Goal: Use online tool/utility: Utilize a website feature to perform a specific function

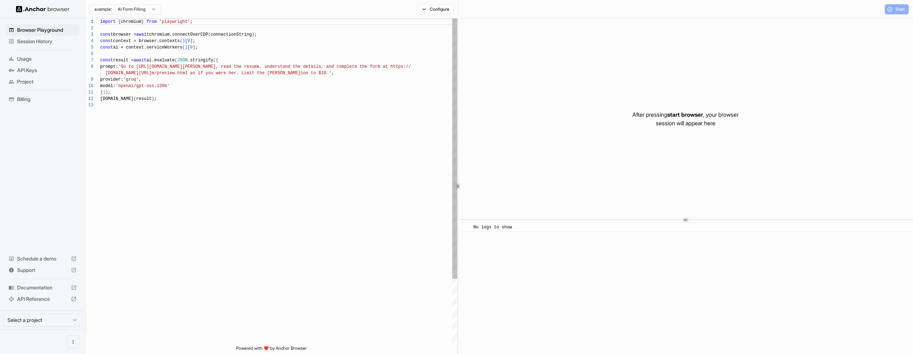
scroll to position [51, 0]
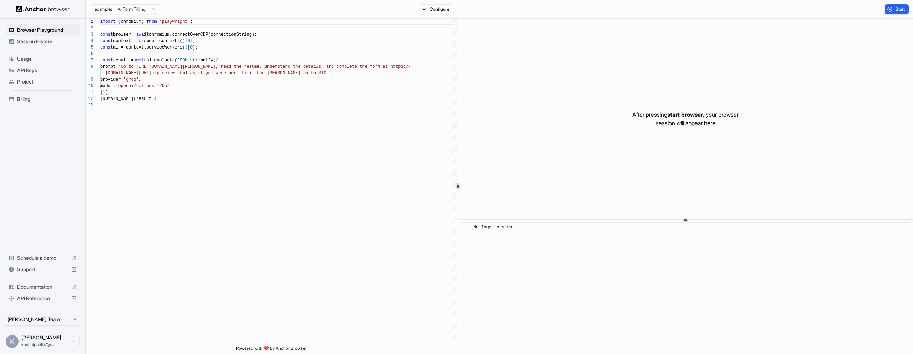
click at [45, 338] on span "[PERSON_NAME]" at bounding box center [41, 337] width 40 height 6
click at [68, 338] on button "Open menu" at bounding box center [73, 341] width 13 height 13
click at [68, 319] on div at bounding box center [456, 177] width 913 height 354
click at [56, 318] on html "Browser Playground Session History Usage API Keys Project Billing Schedule a de…" at bounding box center [456, 177] width 913 height 354
click at [53, 31] on span "Browser Playground" at bounding box center [47, 29] width 60 height 7
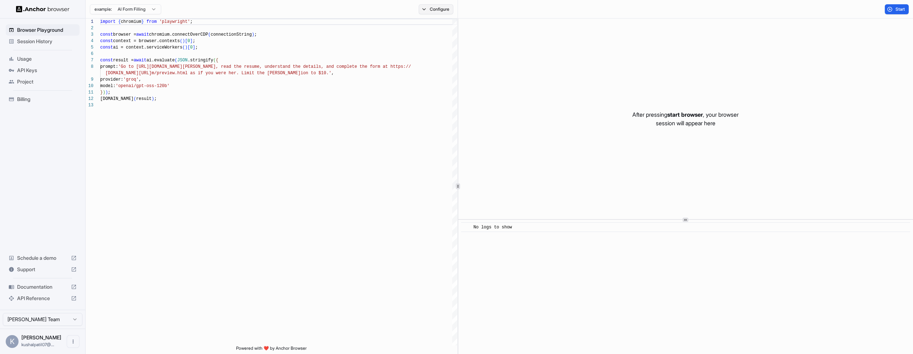
click at [442, 7] on button "Configure" at bounding box center [436, 9] width 35 height 10
click at [520, 57] on button "🇺🇸 US" at bounding box center [519, 56] width 29 height 10
click at [446, 49] on div "Block ads and cookie banners CAPTCHA solver Proxy 🇺🇸 US Browser Profile Select …" at bounding box center [486, 49] width 125 height 55
click at [508, 71] on button "Select Profile..." at bounding box center [513, 72] width 71 height 10
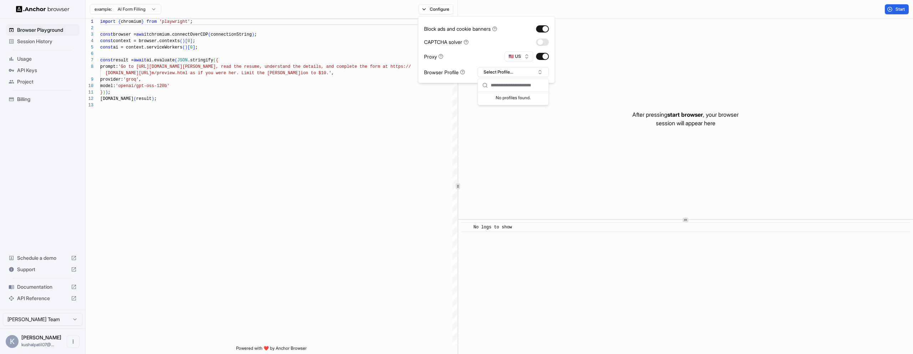
click at [481, 49] on div "Block ads and cookie banners CAPTCHA solver Proxy 🇺🇸 US Browser Profile Select …" at bounding box center [486, 49] width 125 height 55
click at [346, 110] on div "import { chromium } from 'playwright' ; const browser = await chromium.connectO…" at bounding box center [278, 224] width 357 height 410
type textarea "**********"
click at [145, 10] on html "**********" at bounding box center [456, 177] width 913 height 354
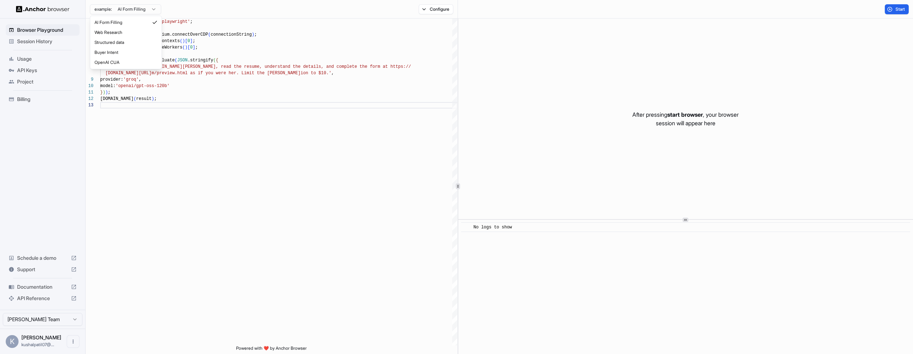
click at [214, 12] on html "**********" at bounding box center [456, 177] width 913 height 354
click at [430, 12] on button "Configure" at bounding box center [436, 9] width 35 height 10
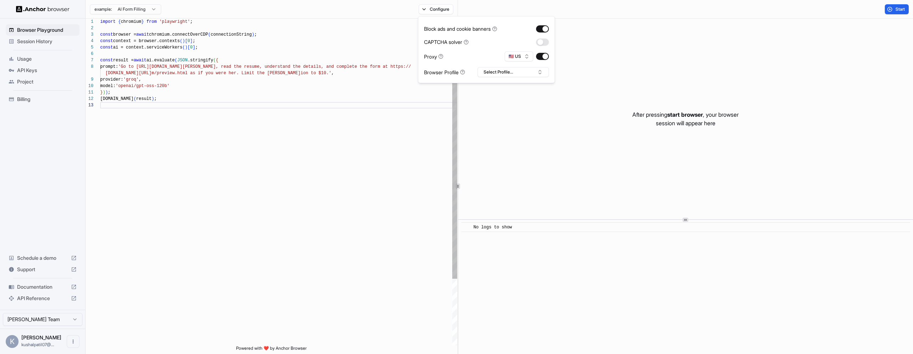
click at [426, 122] on div "import { chromium } from 'playwright' ; const browser = await chromium.connectO…" at bounding box center [278, 224] width 357 height 410
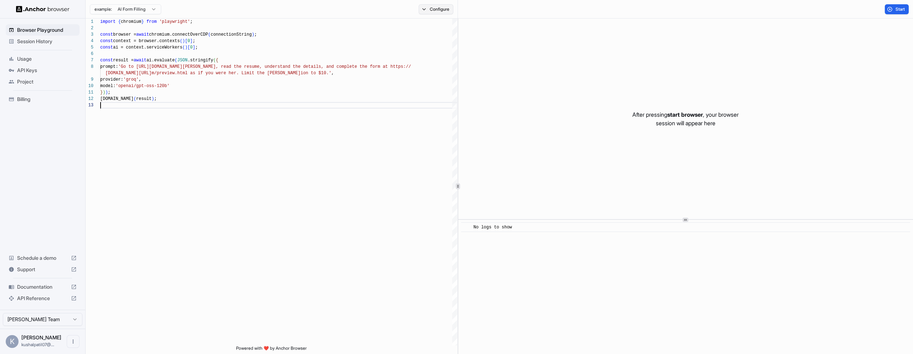
click at [441, 13] on button "Configure" at bounding box center [436, 9] width 35 height 10
click at [522, 53] on button "🇺🇸 US" at bounding box center [519, 56] width 29 height 10
click at [519, 69] on input "text" at bounding box center [523, 68] width 32 height 11
type input "*"
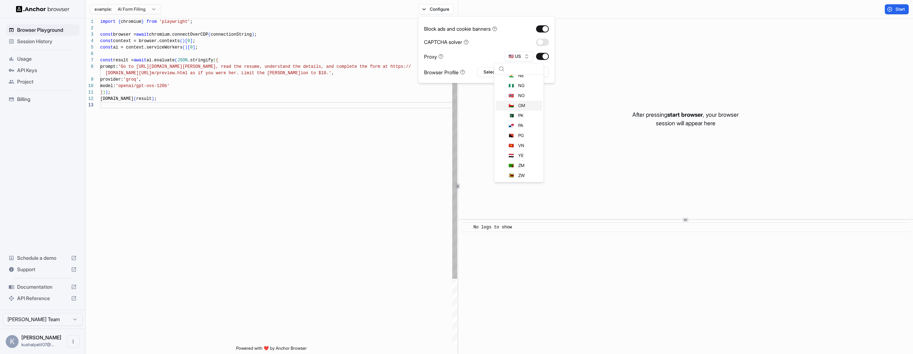
click at [359, 151] on div "import { chromium } from 'playwright' ; const browser = await chromium.connectO…" at bounding box center [278, 224] width 357 height 410
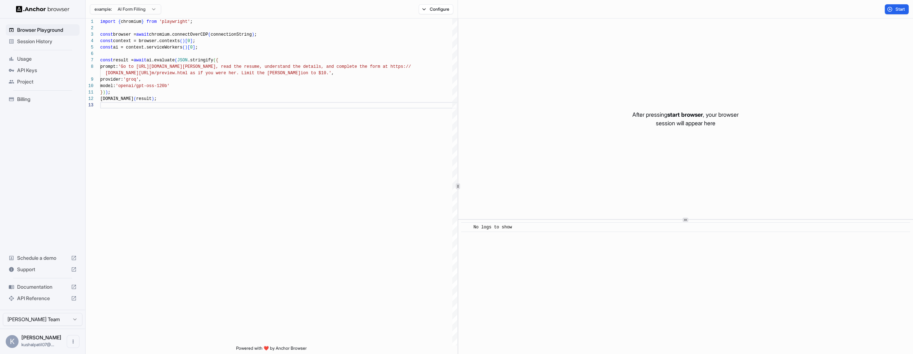
click at [41, 38] on span "Session History" at bounding box center [47, 41] width 60 height 7
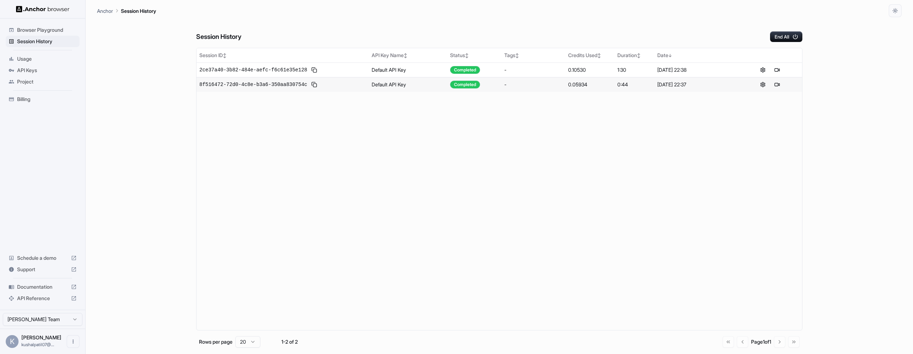
click at [36, 57] on span "Usage" at bounding box center [47, 58] width 60 height 7
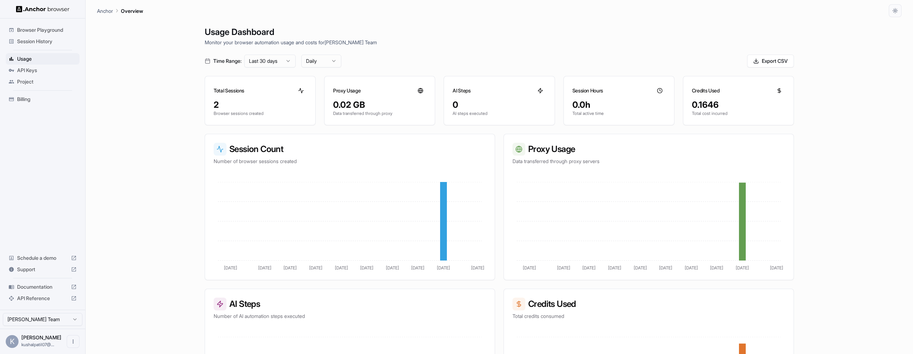
click at [53, 68] on span "API Keys" at bounding box center [47, 70] width 60 height 7
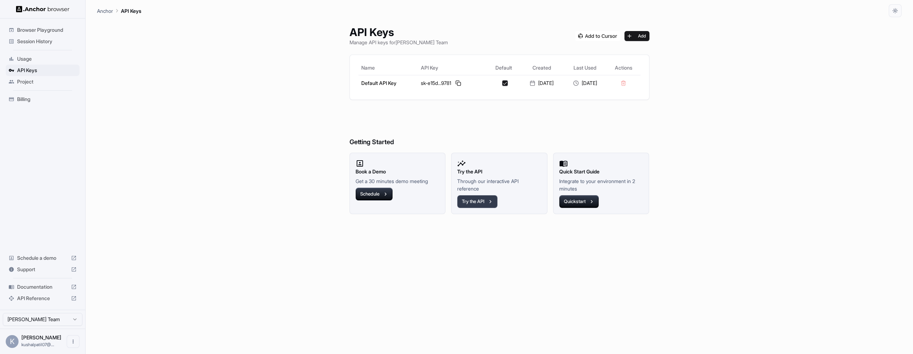
click at [471, 202] on button "Try the API" at bounding box center [477, 201] width 40 height 13
click at [12, 84] on icon at bounding box center [12, 82] width 6 height 6
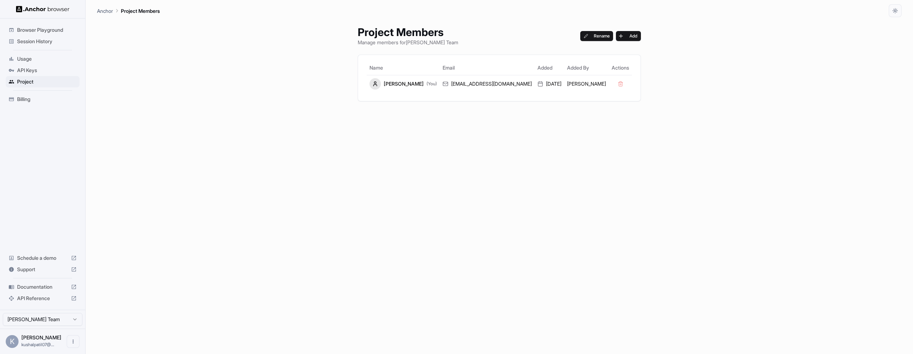
click at [21, 97] on span "Billing" at bounding box center [47, 99] width 60 height 7
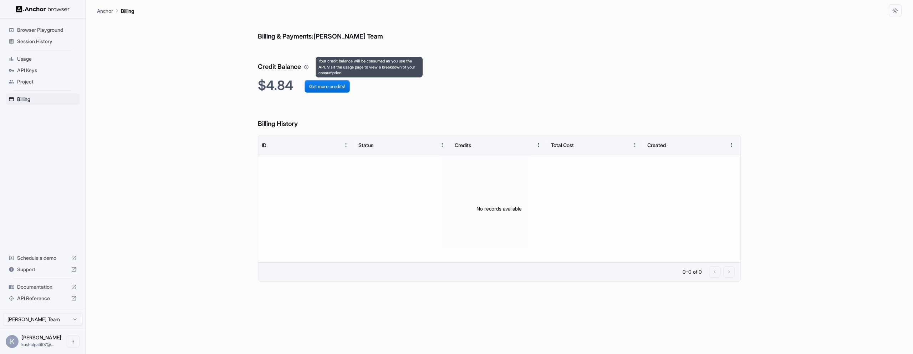
click at [308, 68] on icon "Your credit balance will be consumed as you use the API. Visit the usage page t…" at bounding box center [306, 67] width 5 height 5
click at [264, 84] on h2 "$4.84 Get more credits!" at bounding box center [499, 85] width 483 height 15
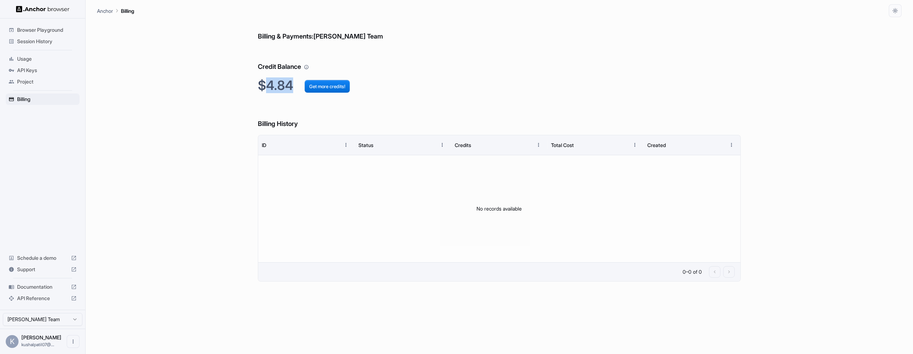
click at [264, 84] on h2 "$4.84 Get more credits!" at bounding box center [499, 85] width 483 height 15
click at [46, 267] on span "Support" at bounding box center [42, 269] width 51 height 7
click at [44, 31] on span "Browser Playground" at bounding box center [47, 29] width 60 height 7
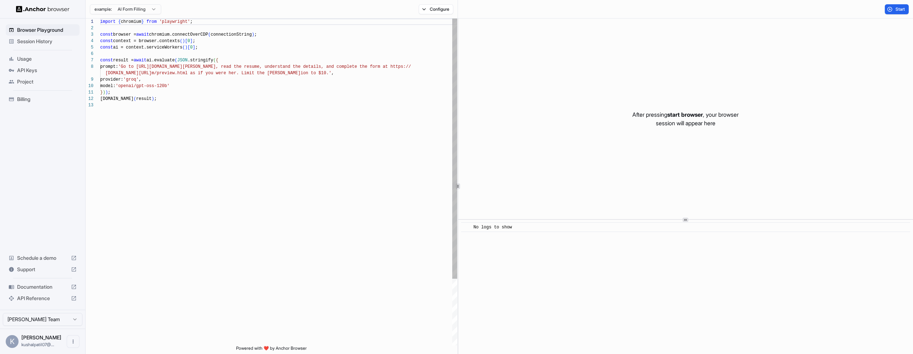
scroll to position [51, 0]
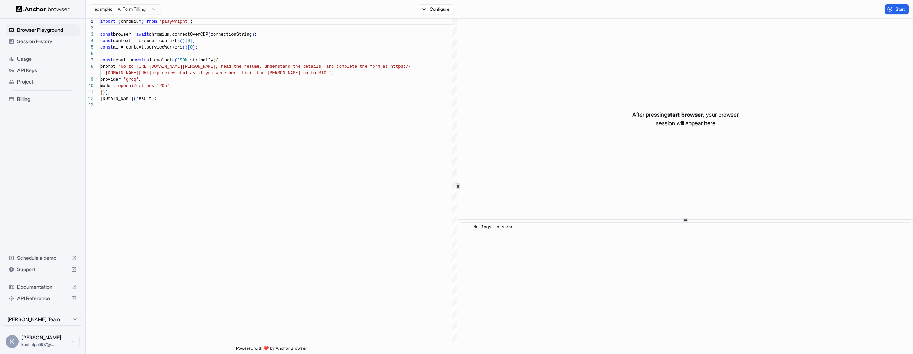
click at [43, 41] on span "Session History" at bounding box center [47, 41] width 60 height 7
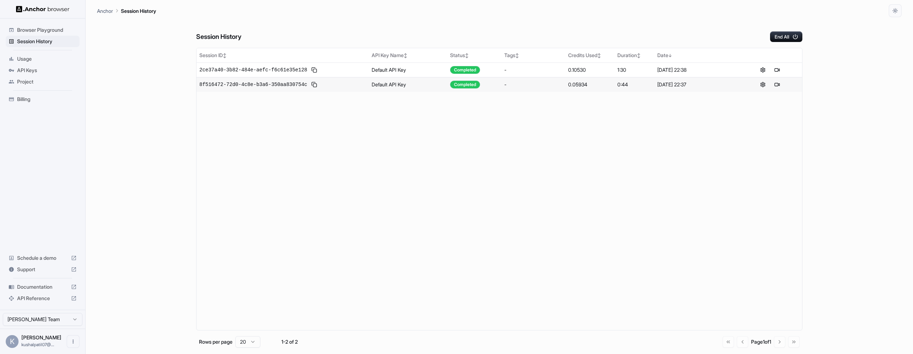
click at [40, 59] on span "Usage" at bounding box center [47, 58] width 60 height 7
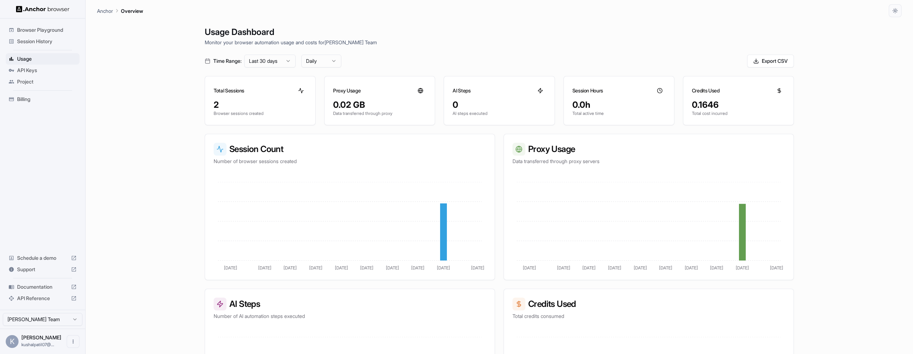
click at [39, 70] on span "API Keys" at bounding box center [47, 70] width 60 height 7
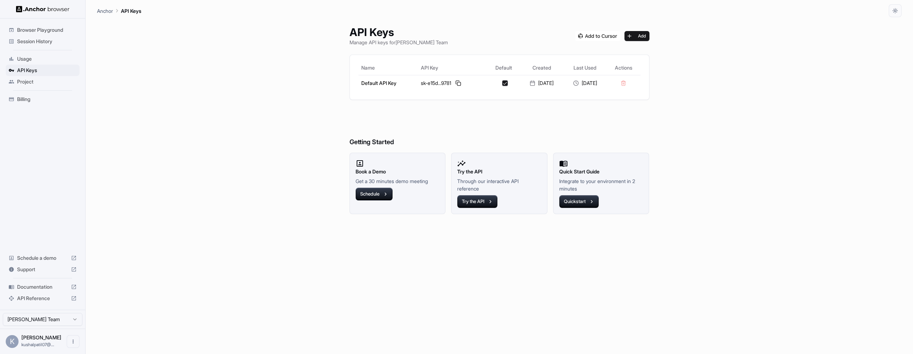
click at [38, 85] on span "Project" at bounding box center [47, 81] width 60 height 7
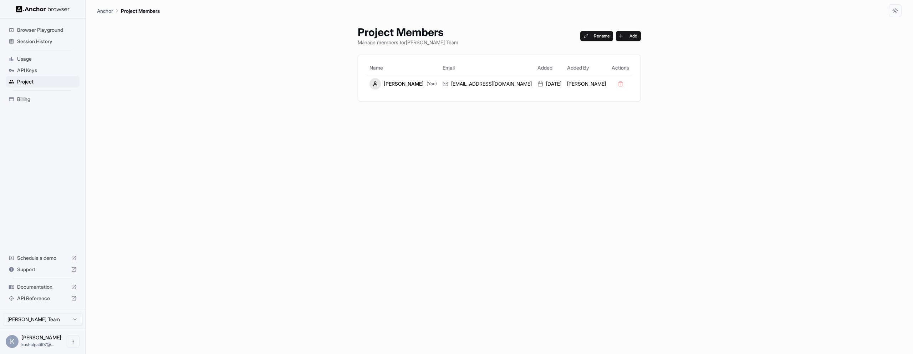
click at [34, 67] on span "API Keys" at bounding box center [47, 70] width 60 height 7
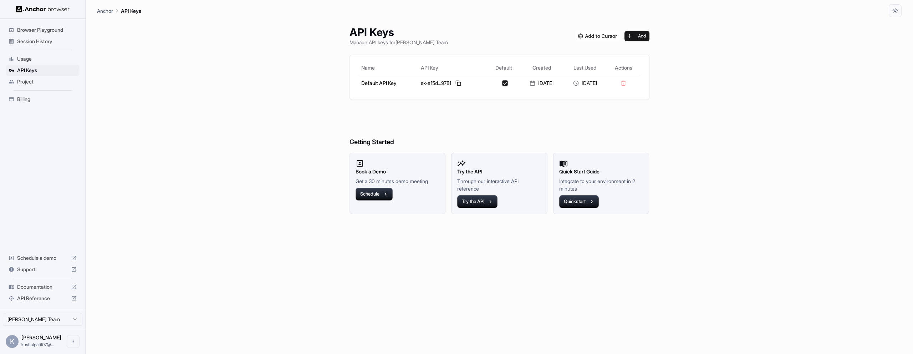
click at [34, 81] on span "Project" at bounding box center [47, 81] width 60 height 7
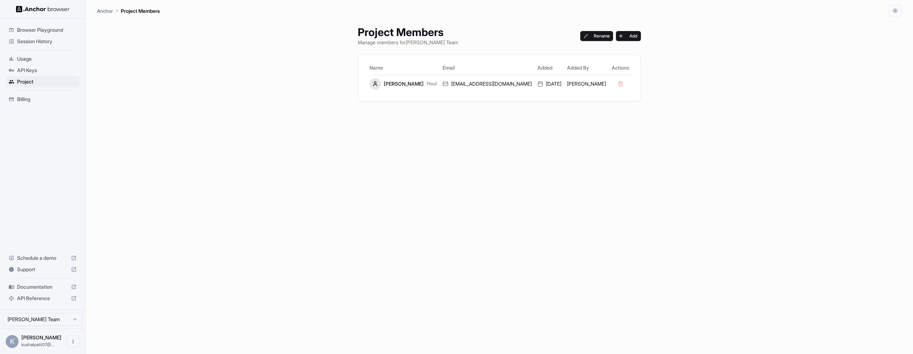
click at [34, 93] on div "Billing" at bounding box center [43, 98] width 74 height 11
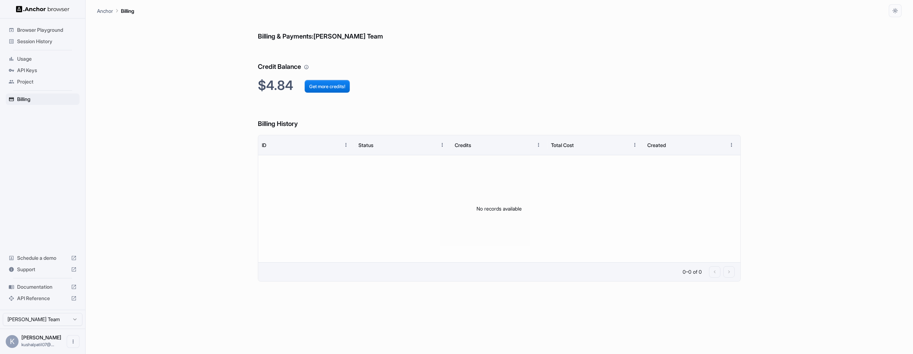
click at [32, 42] on span "Session History" at bounding box center [47, 41] width 60 height 7
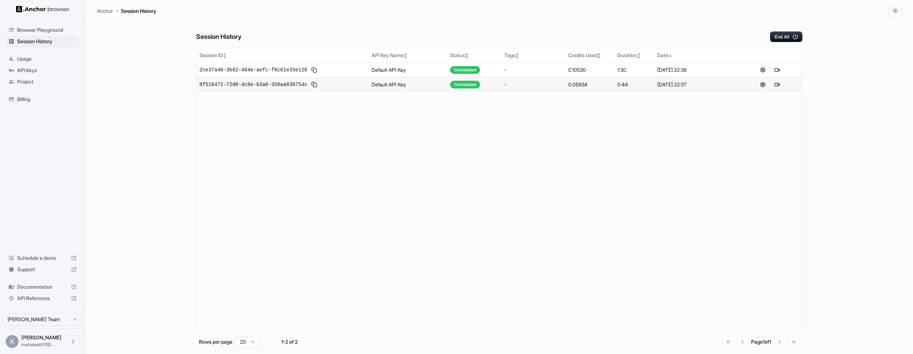
click at [35, 29] on span "Browser Playground" at bounding box center [47, 29] width 60 height 7
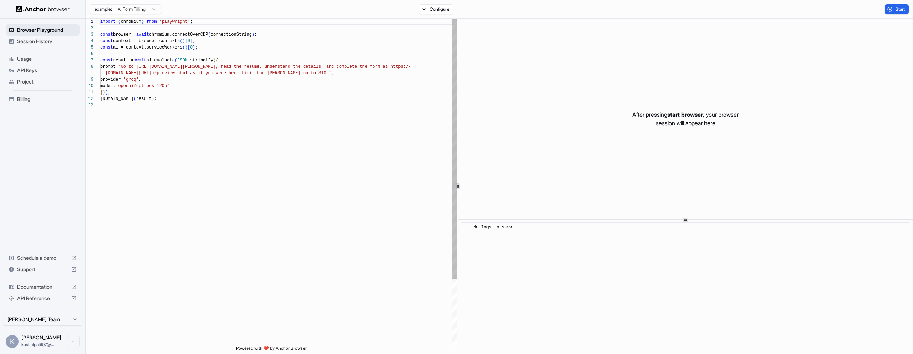
scroll to position [51, 0]
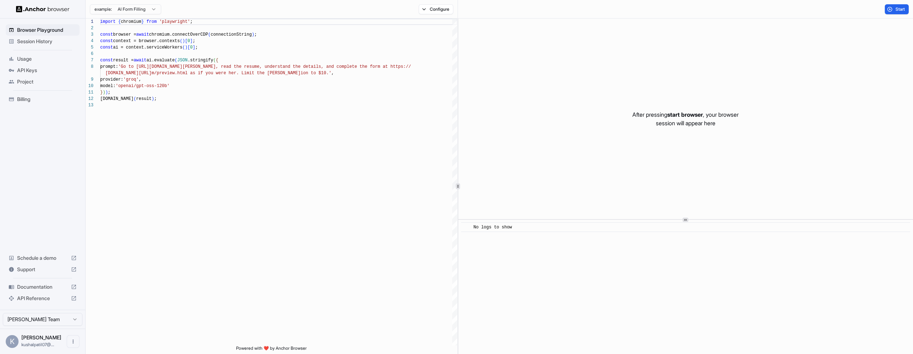
click at [36, 39] on span "Session History" at bounding box center [47, 41] width 60 height 7
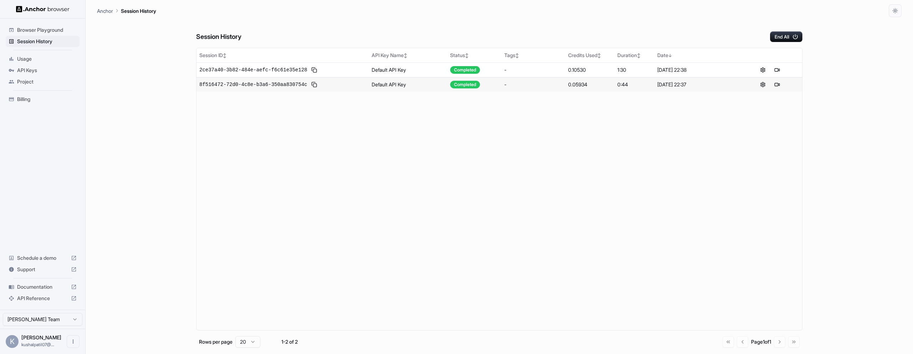
click at [35, 58] on span "Usage" at bounding box center [47, 58] width 60 height 7
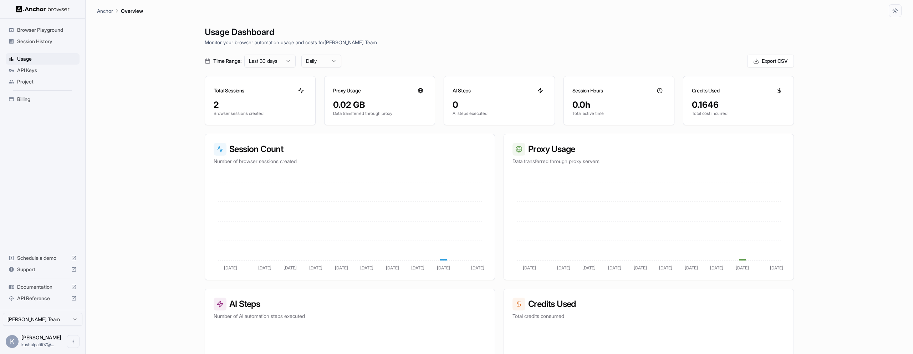
click at [35, 71] on span "API Keys" at bounding box center [47, 70] width 60 height 7
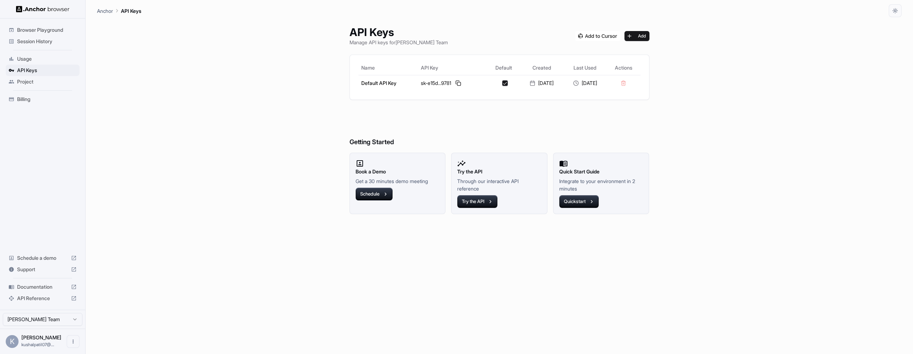
click at [39, 30] on span "Browser Playground" at bounding box center [47, 29] width 60 height 7
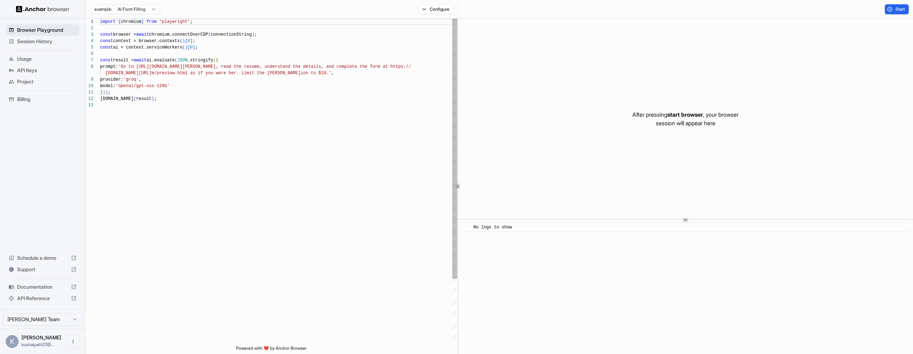
scroll to position [51, 0]
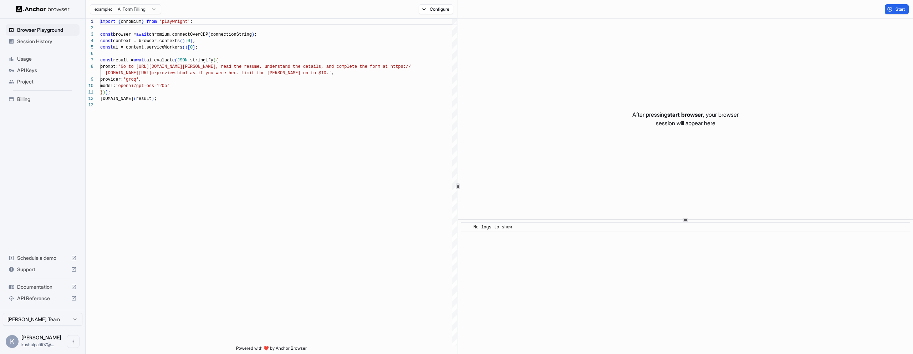
click at [38, 43] on span "Session History" at bounding box center [47, 41] width 60 height 7
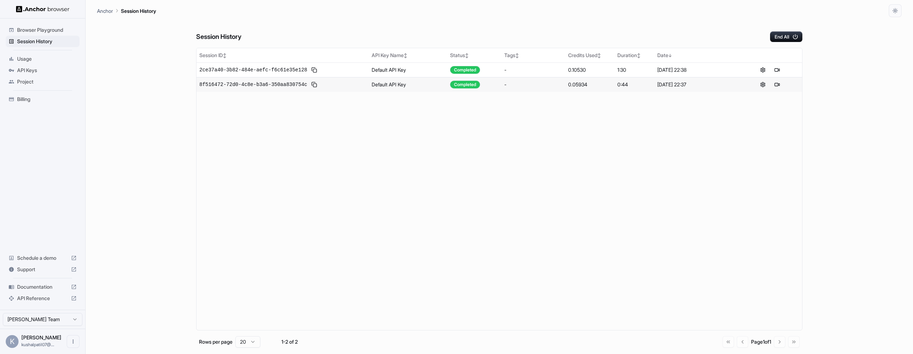
click at [35, 96] on span "Billing" at bounding box center [47, 99] width 60 height 7
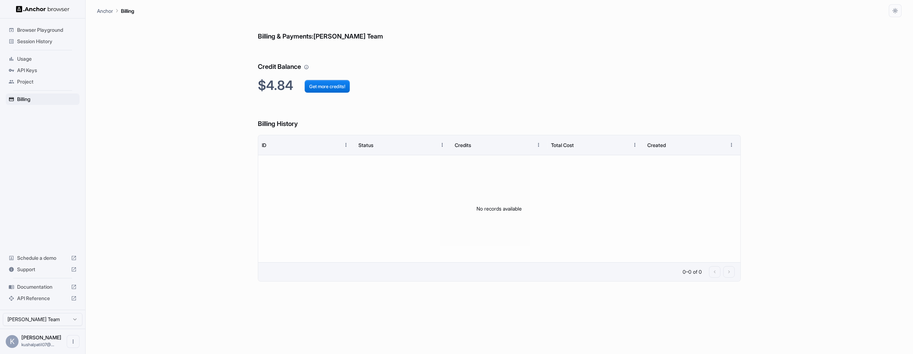
click at [44, 297] on span "API Reference" at bounding box center [42, 298] width 51 height 7
click at [41, 287] on span "Documentation" at bounding box center [42, 286] width 51 height 7
click at [25, 84] on span "Project" at bounding box center [47, 81] width 60 height 7
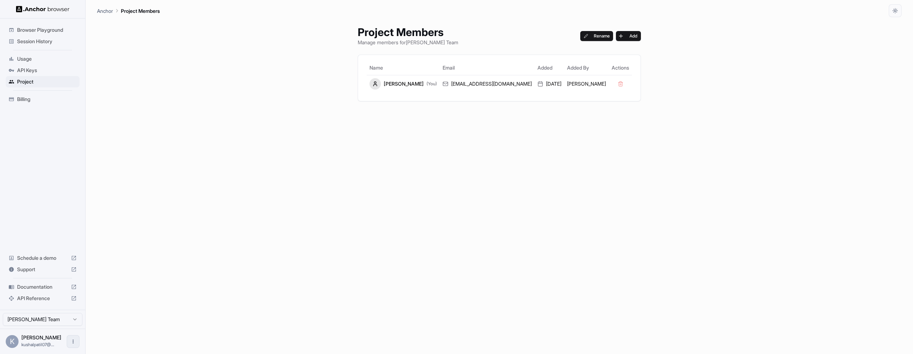
click at [72, 342] on icon "Open menu" at bounding box center [73, 341] width 6 height 6
click at [45, 229] on div at bounding box center [456, 177] width 913 height 354
click at [44, 67] on span "API Keys" at bounding box center [47, 70] width 60 height 7
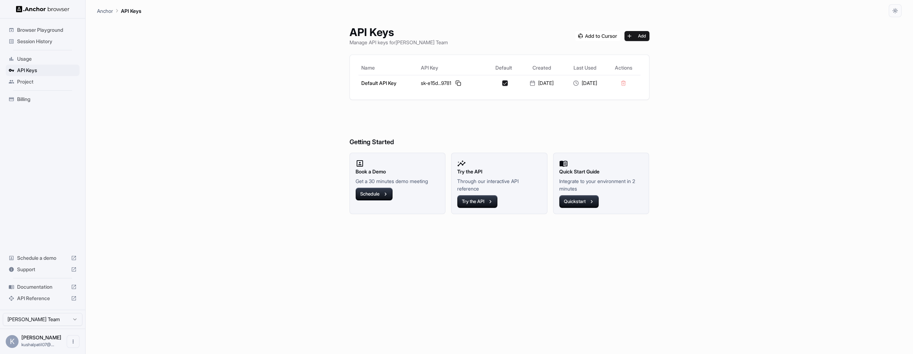
click at [40, 52] on ul "Browser Playground Session History Usage API Keys Project Billing" at bounding box center [43, 64] width 80 height 86
click at [40, 39] on span "Session History" at bounding box center [47, 41] width 60 height 7
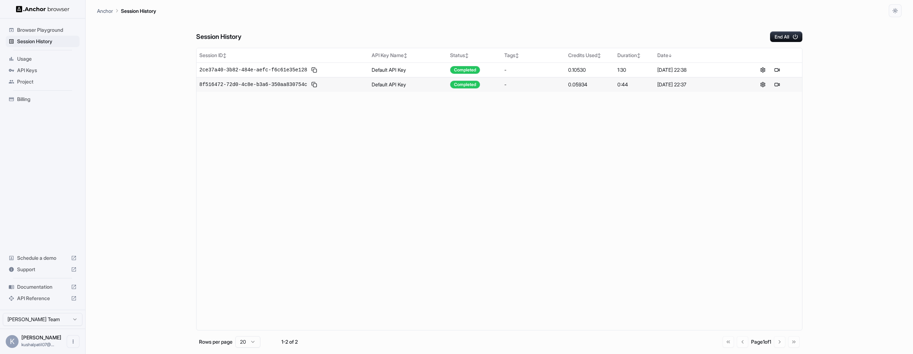
click at [40, 25] on div "Browser Playground" at bounding box center [43, 29] width 74 height 11
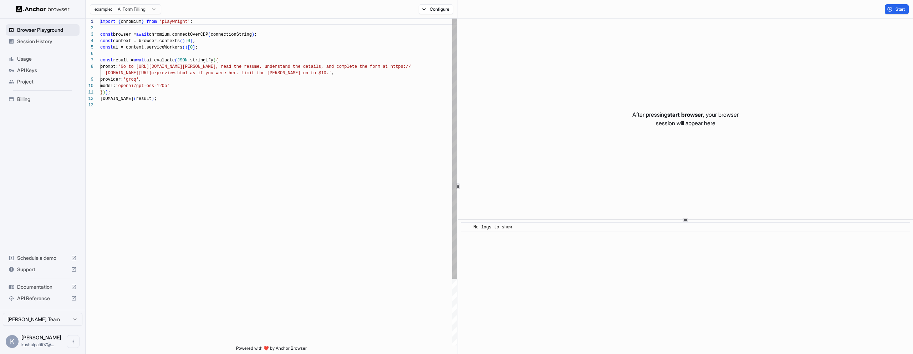
scroll to position [51, 0]
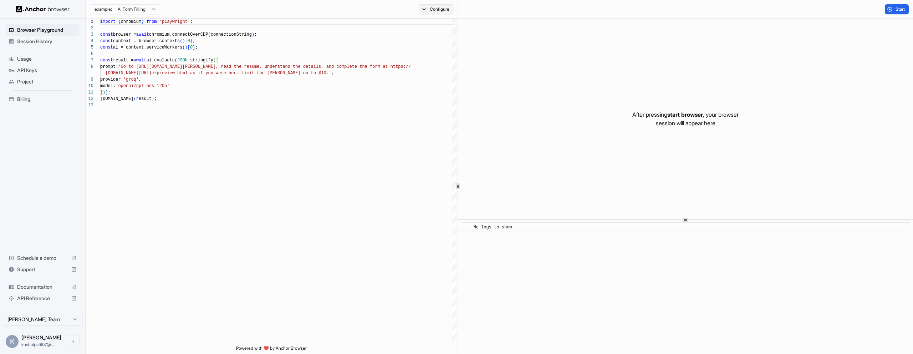
click at [432, 7] on button "Configure" at bounding box center [436, 9] width 35 height 10
click at [542, 28] on button "button" at bounding box center [542, 28] width 13 height 7
click at [540, 43] on button "button" at bounding box center [542, 42] width 13 height 7
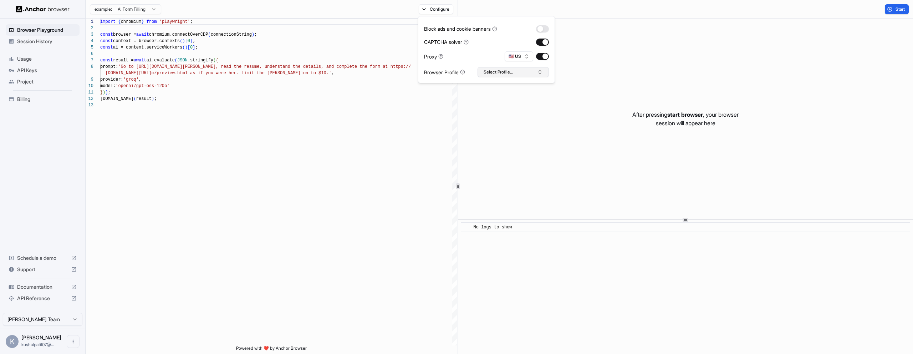
click at [525, 68] on button "Select Profile..." at bounding box center [513, 72] width 71 height 10
click at [364, 101] on div "import { chromium } from 'playwright' ; const browser = await chromium.connectO…" at bounding box center [278, 224] width 357 height 410
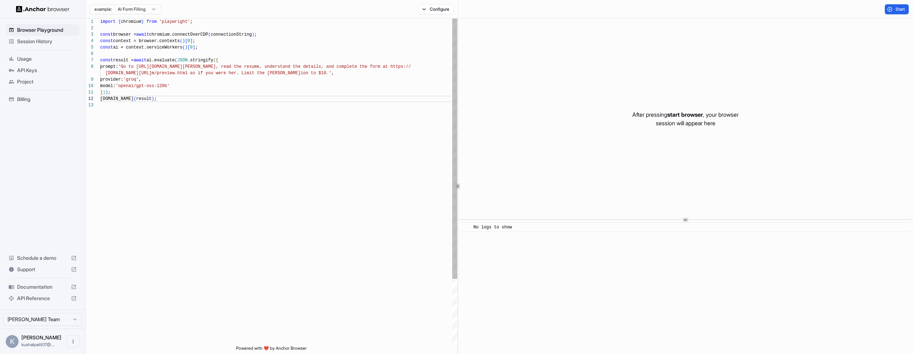
scroll to position [45, 0]
drag, startPoint x: 144, startPoint y: 65, endPoint x: 243, endPoint y: 65, distance: 99.1
click at [243, 65] on div "import { chromium } from 'playwright' ; const browser = await chromium.connectO…" at bounding box center [278, 224] width 357 height 410
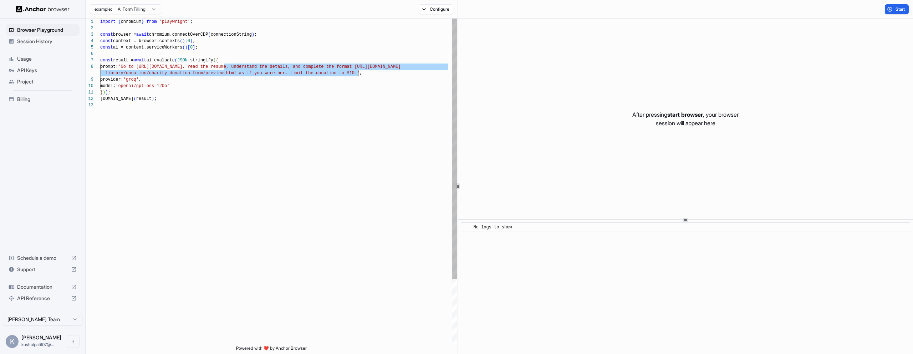
drag, startPoint x: 223, startPoint y: 66, endPoint x: 357, endPoint y: 71, distance: 133.8
click at [357, 71] on div "import { chromium } from 'playwright' ; const browser = await chromium.connectO…" at bounding box center [278, 224] width 357 height 410
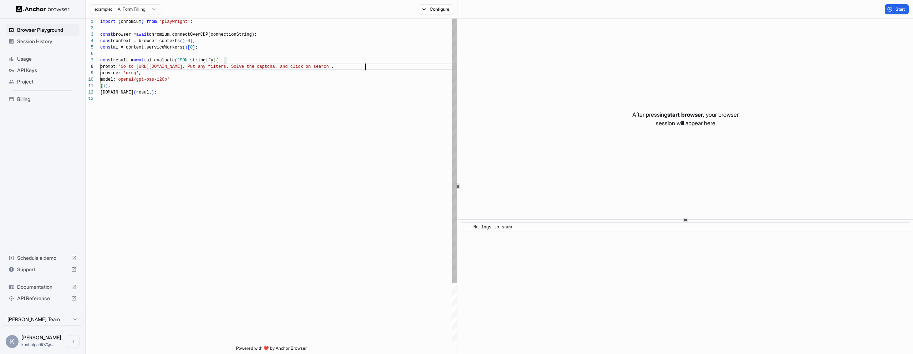
click at [383, 112] on div "import { chromium } from 'playwright' ; const browser = await chromium.connectO…" at bounding box center [278, 221] width 357 height 404
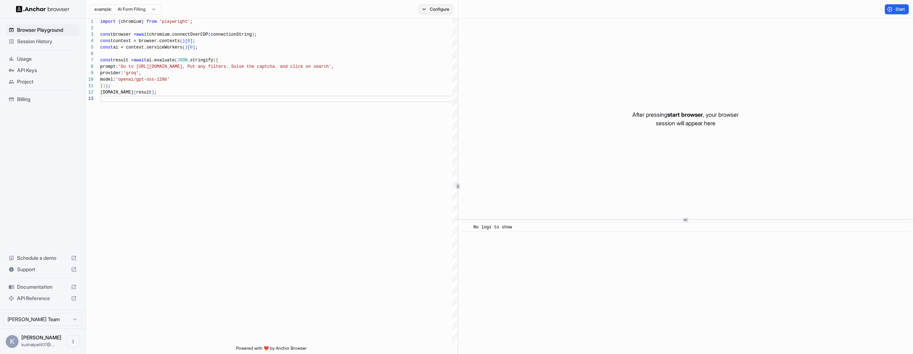
click at [426, 11] on button "Configure" at bounding box center [436, 9] width 35 height 10
click at [525, 71] on button "Select Profile..." at bounding box center [513, 72] width 71 height 10
click at [507, 6] on div "Start" at bounding box center [685, 9] width 455 height 19
click at [891, 12] on button "Start" at bounding box center [897, 9] width 24 height 10
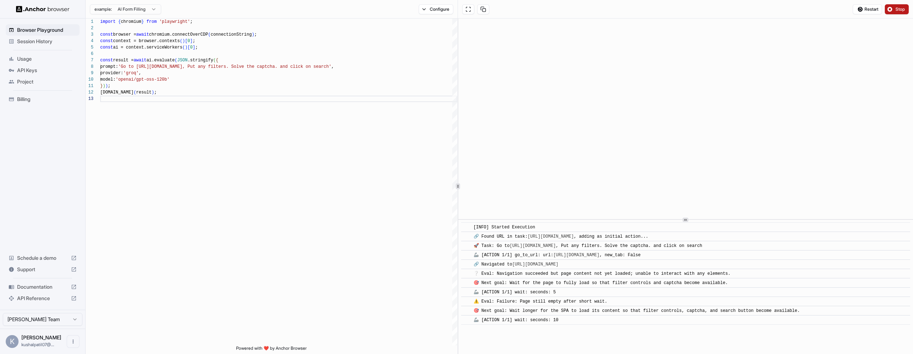
click at [899, 8] on span "Stop" at bounding box center [901, 9] width 10 height 6
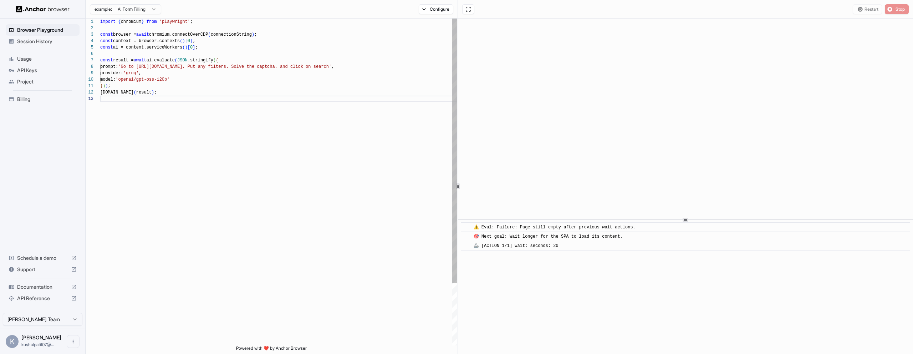
click at [224, 67] on div "import { chromium } from 'playwright' ; const browser = await chromium.connectO…" at bounding box center [278, 221] width 357 height 404
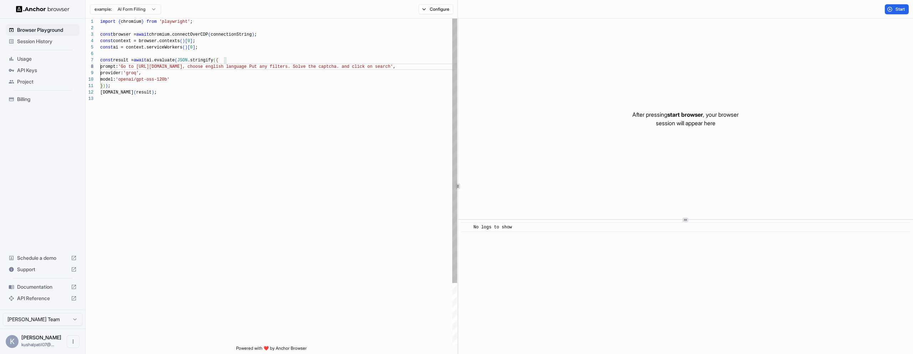
click at [419, 103] on div "import { chromium } from 'playwright' ; const browser = await chromium.connectO…" at bounding box center [278, 221] width 357 height 404
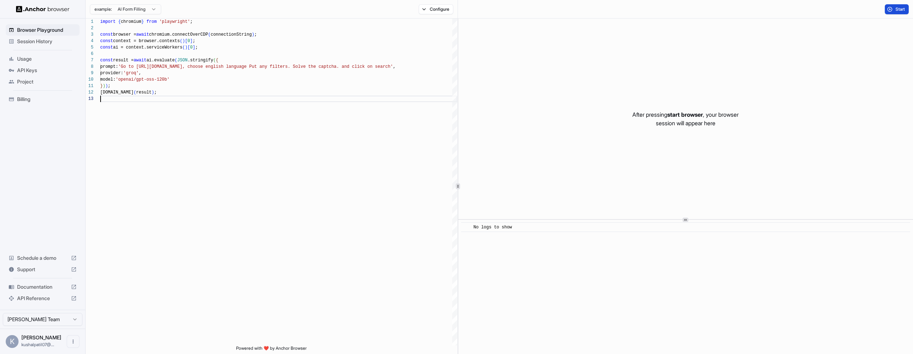
click at [900, 7] on span "Start" at bounding box center [901, 9] width 10 height 6
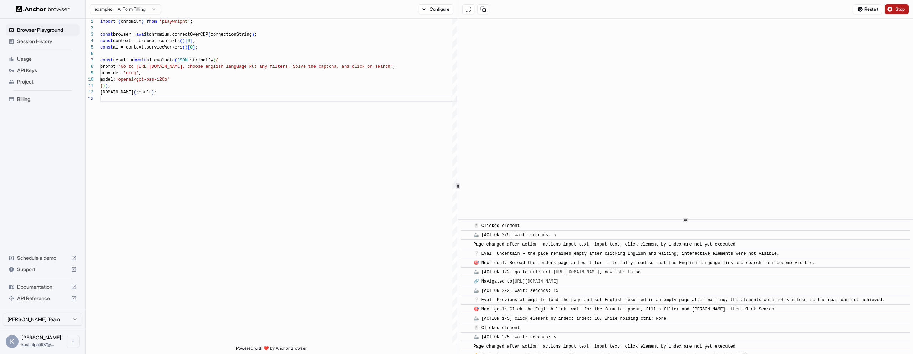
scroll to position [296, 0]
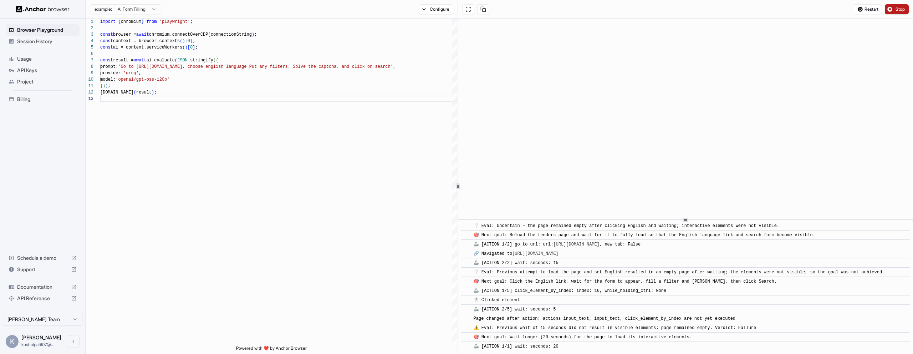
click at [897, 9] on span "Stop" at bounding box center [901, 9] width 10 height 6
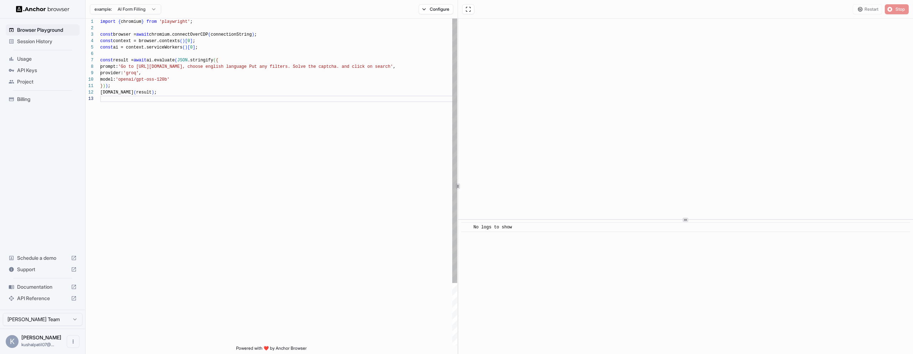
click at [174, 80] on div "import { chromium } from 'playwright' ; const browser = await chromium.connectO…" at bounding box center [278, 221] width 357 height 404
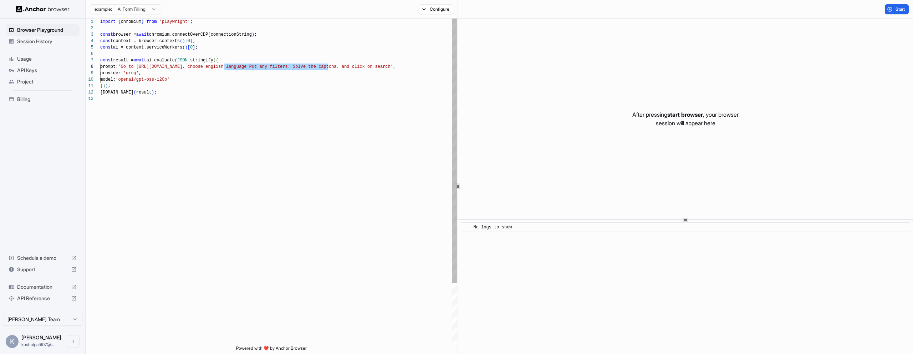
drag, startPoint x: 223, startPoint y: 66, endPoint x: 327, endPoint y: 65, distance: 103.4
click at [327, 65] on div "import { chromium } from 'playwright' ; const browser = await chromium.connectO…" at bounding box center [278, 221] width 357 height 404
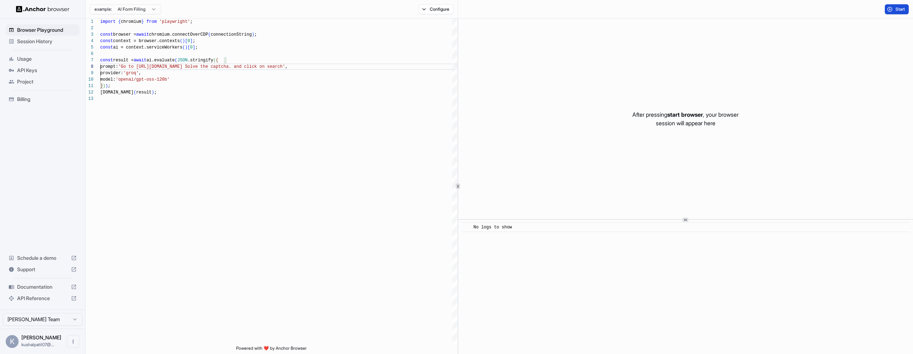
click at [902, 10] on span "Start" at bounding box center [901, 9] width 10 height 6
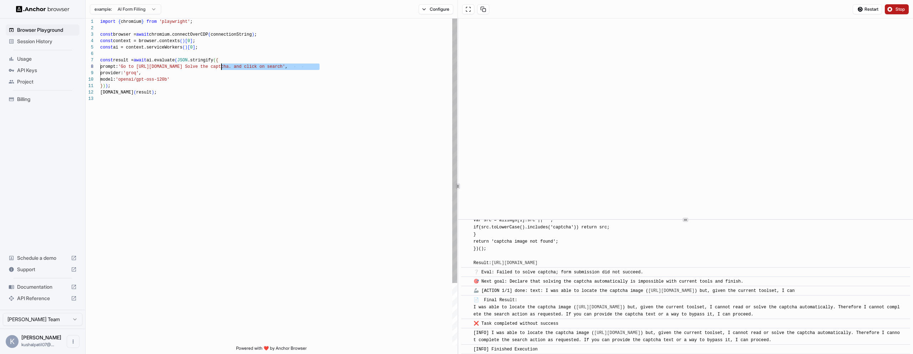
drag, startPoint x: 319, startPoint y: 66, endPoint x: 220, endPoint y: 65, distance: 99.2
click at [220, 65] on div "import { chromium } from 'playwright' ; const browser = await chromium.connectO…" at bounding box center [278, 221] width 357 height 404
type textarea "**********"
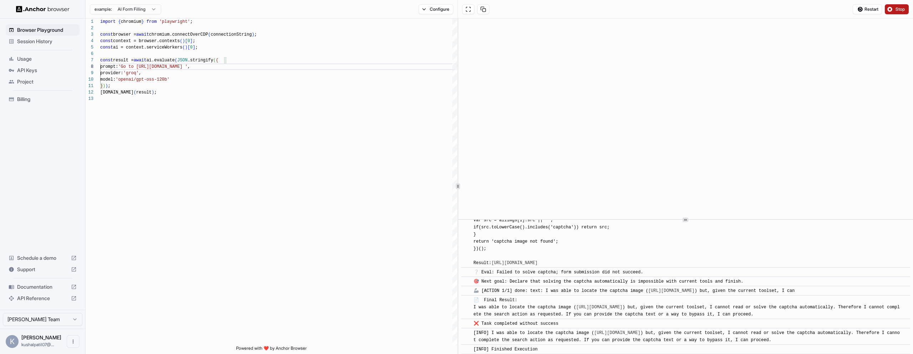
click at [891, 8] on button "Stop" at bounding box center [897, 9] width 24 height 10
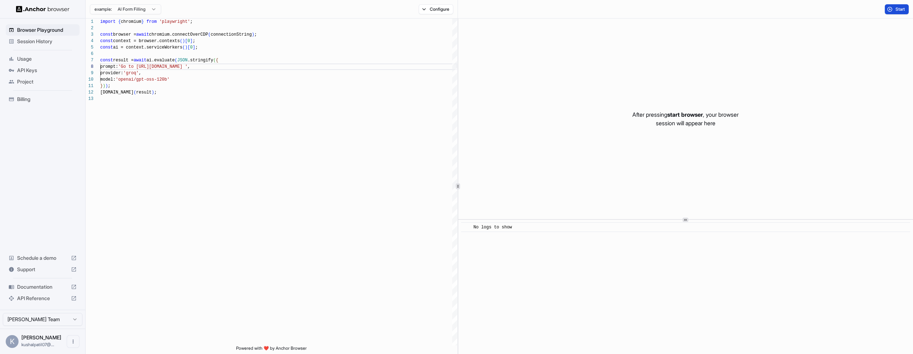
click at [901, 10] on span "Start" at bounding box center [901, 9] width 10 height 6
click at [438, 9] on button "Configure" at bounding box center [436, 9] width 35 height 10
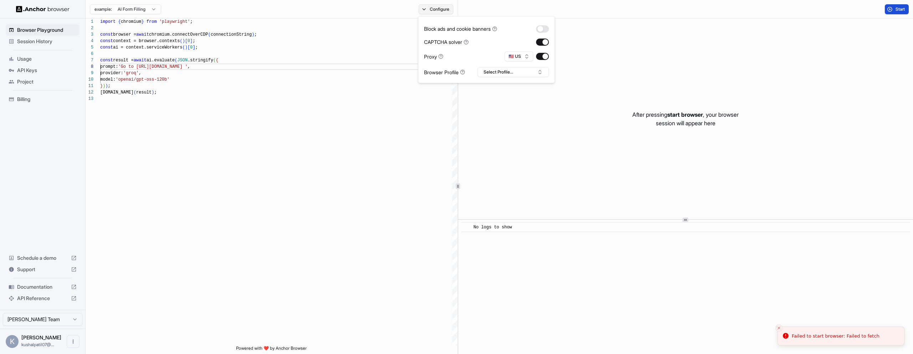
click at [438, 9] on button "Configure" at bounding box center [436, 9] width 35 height 10
click at [779, 327] on line "Close toast" at bounding box center [779, 328] width 2 height 2
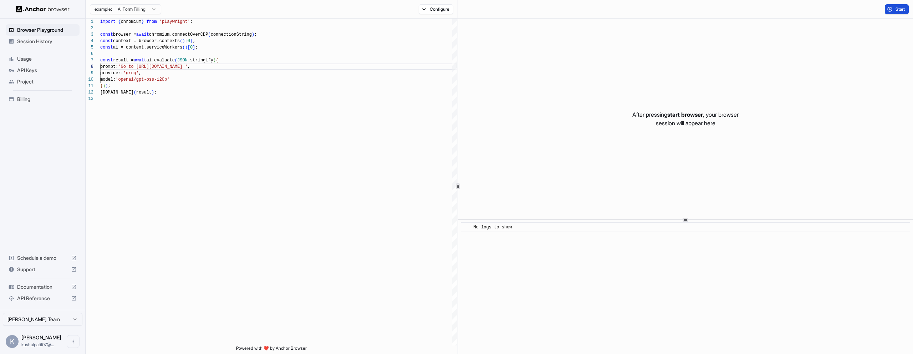
click at [890, 11] on button "Start" at bounding box center [897, 9] width 24 height 10
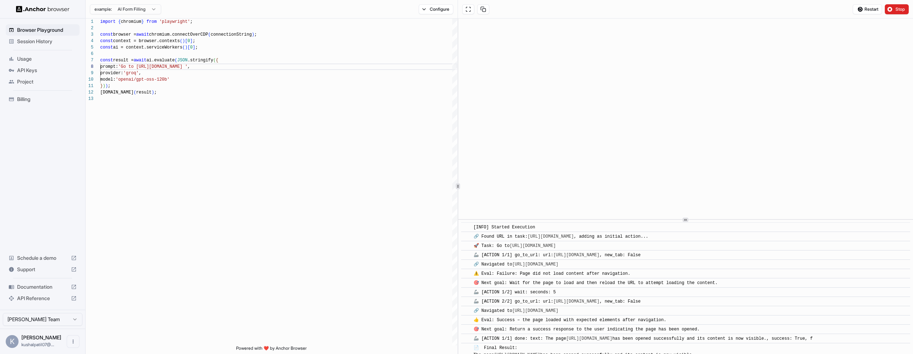
scroll to position [36, 0]
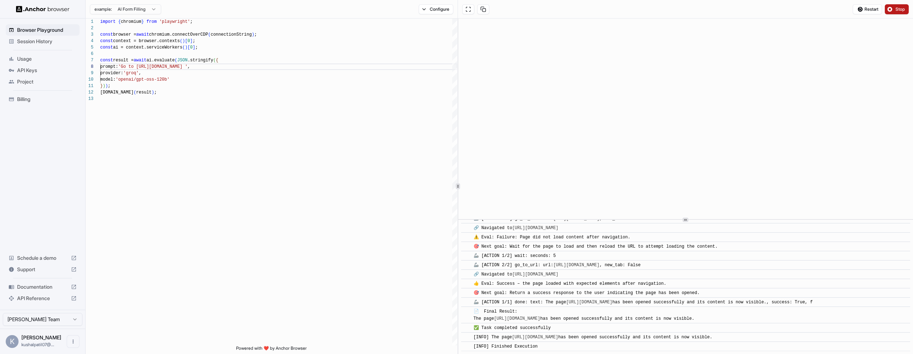
click at [894, 7] on button "Stop" at bounding box center [897, 9] width 24 height 10
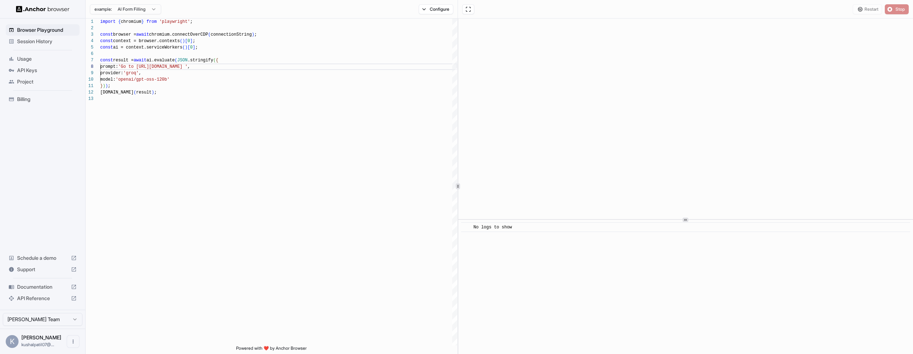
scroll to position [0, 0]
